Goal: Information Seeking & Learning: Learn about a topic

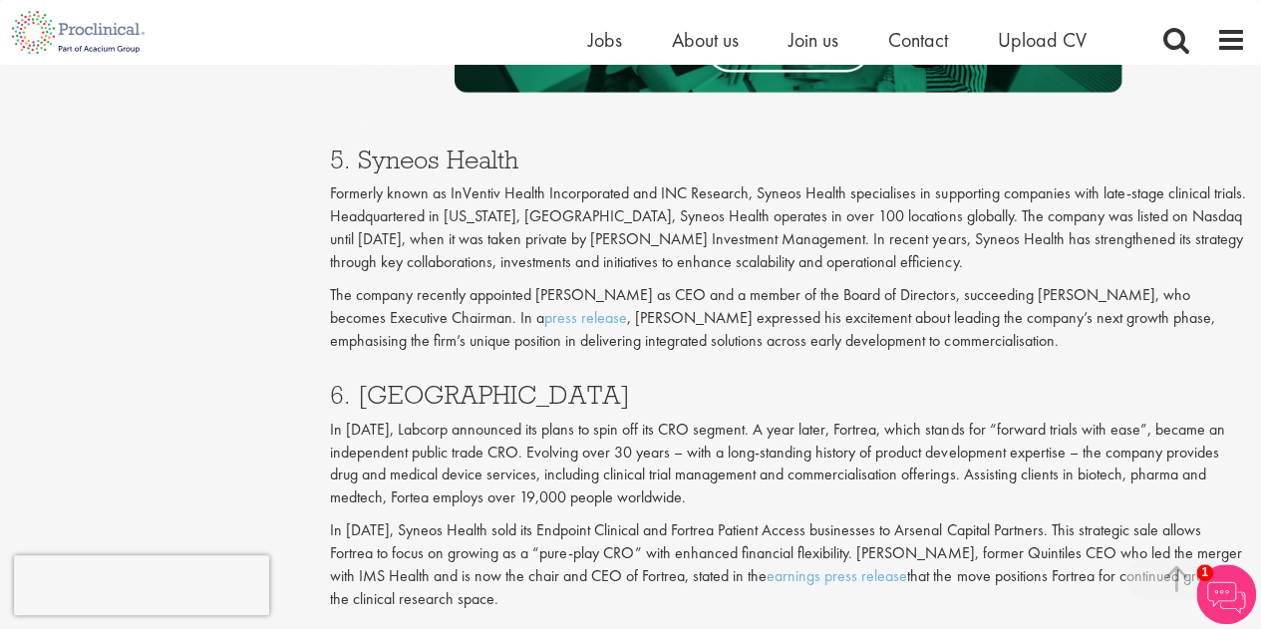
scroll to position [3635, 0]
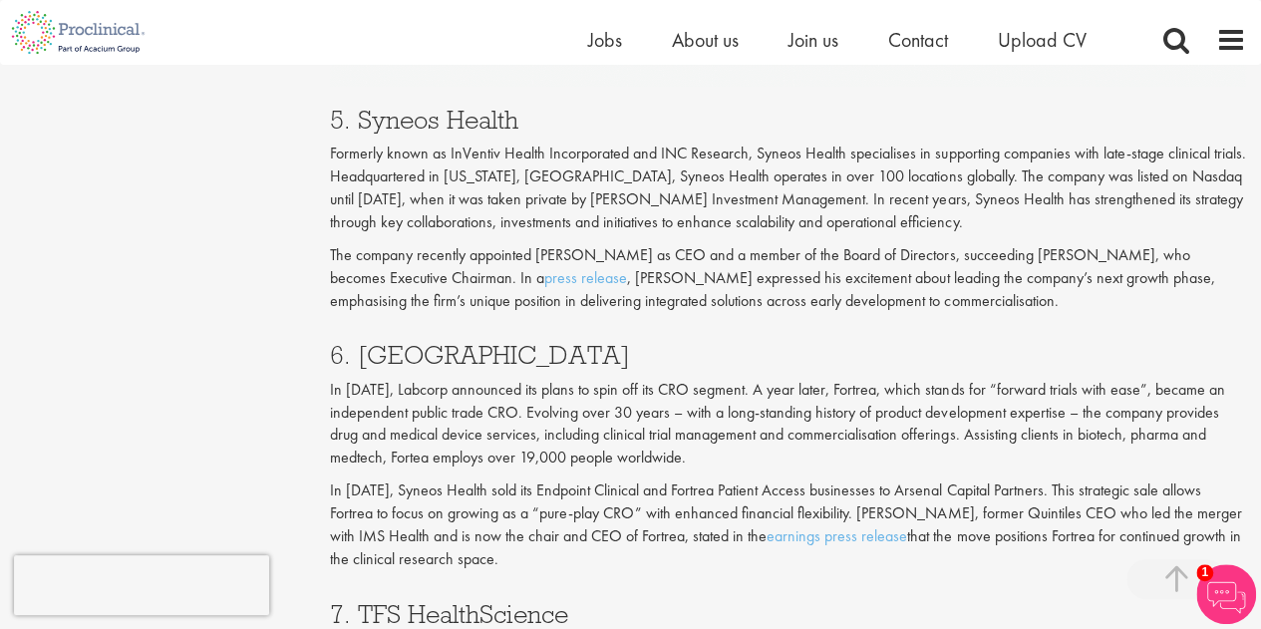
click at [397, 342] on h3 "6. [GEOGRAPHIC_DATA]" at bounding box center [788, 355] width 916 height 26
copy h3 "Fortrea"
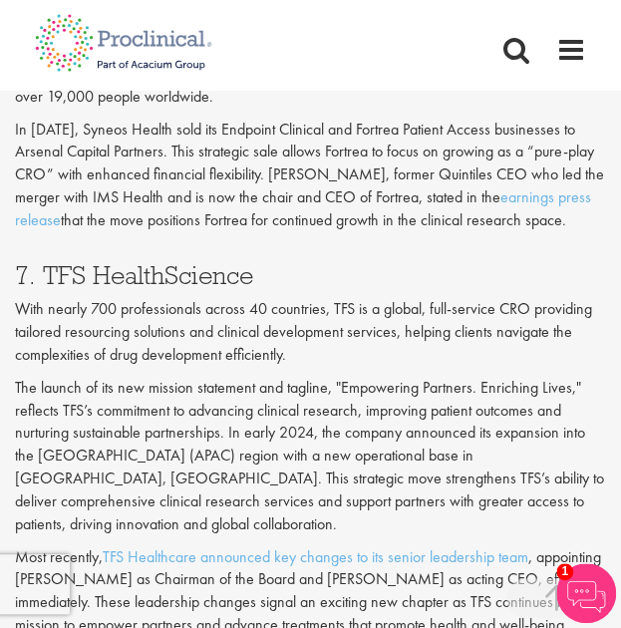
scroll to position [4891, 0]
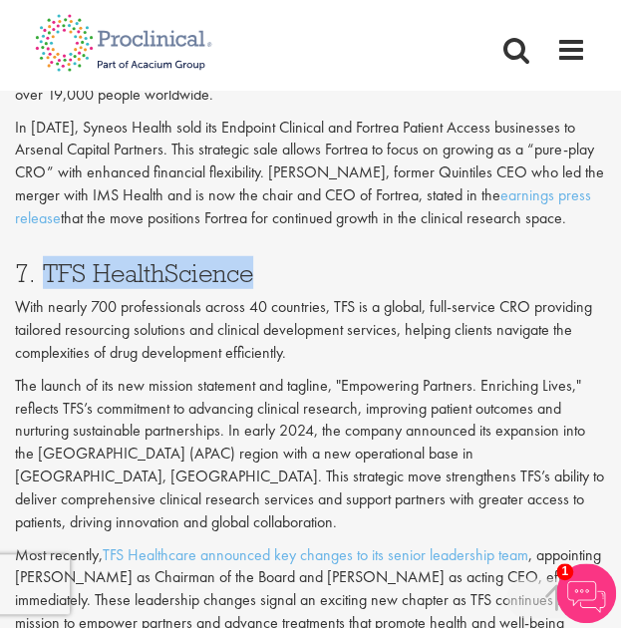
drag, startPoint x: 261, startPoint y: 191, endPoint x: 39, endPoint y: 177, distance: 222.8
click at [39, 260] on h3 "7. TFS HealthScience" at bounding box center [310, 273] width 591 height 26
copy h3 "TFS HealthScience"
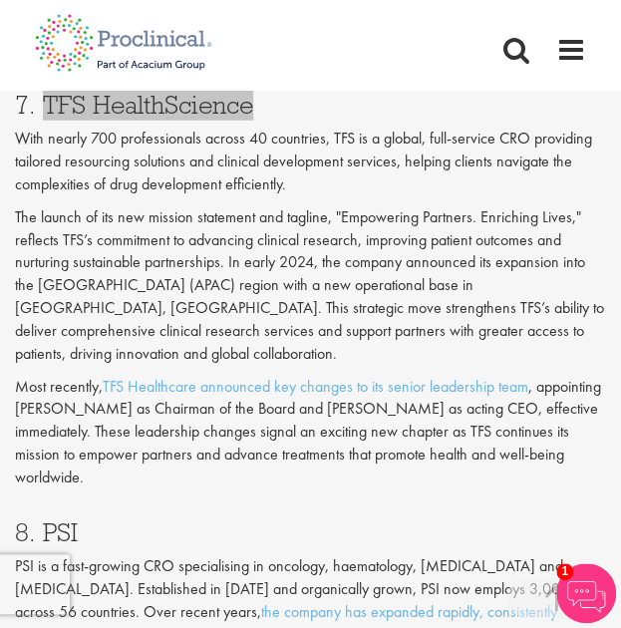
scroll to position [5070, 0]
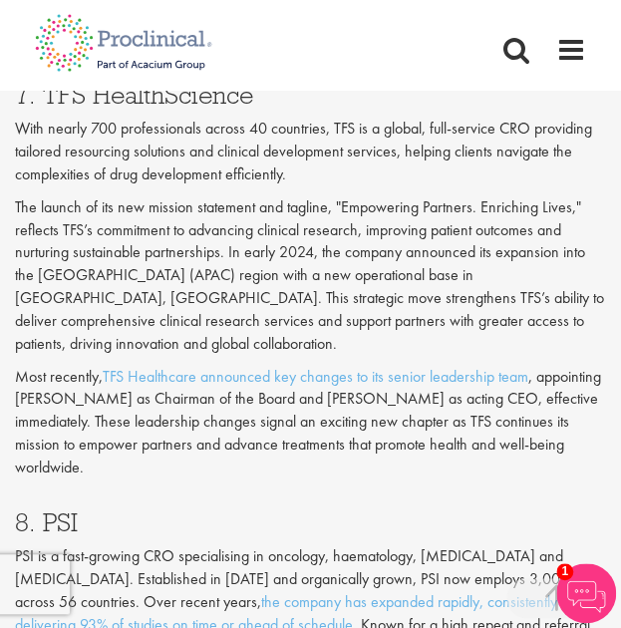
click at [67, 510] on h3 "8. PSI" at bounding box center [310, 523] width 591 height 26
copy h3 "PSI"
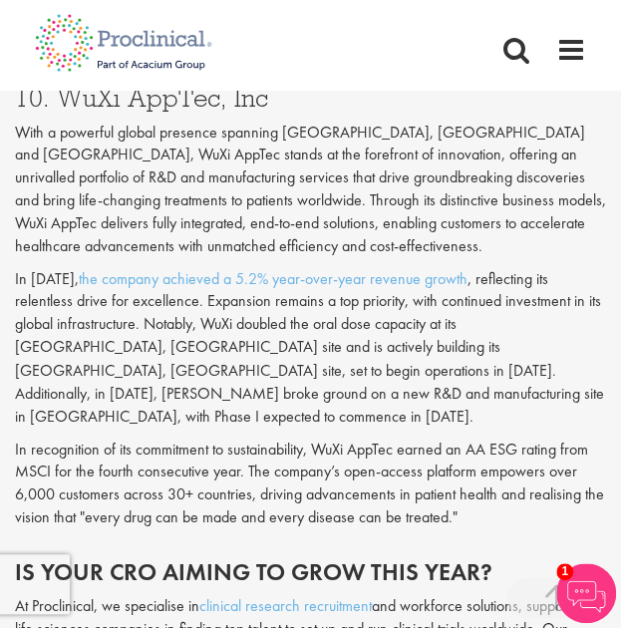
scroll to position [6144, 0]
